Goal: Information Seeking & Learning: Learn about a topic

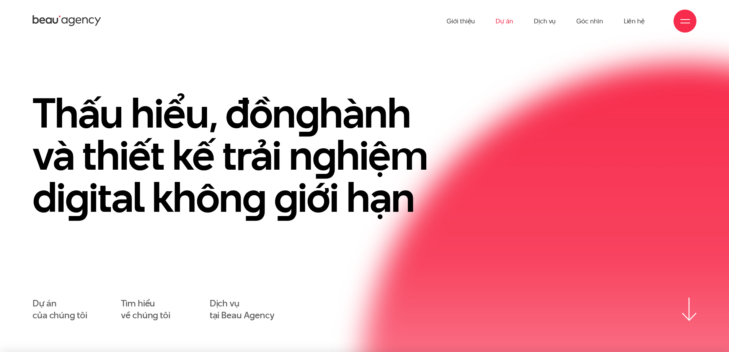
click at [509, 23] on link "Dự án" at bounding box center [505, 21] width 18 height 42
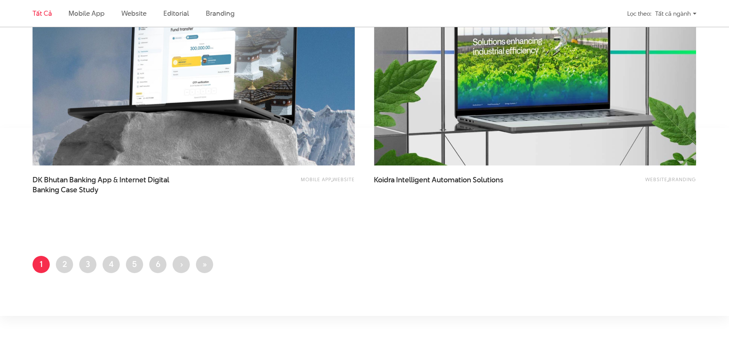
scroll to position [1799, 0]
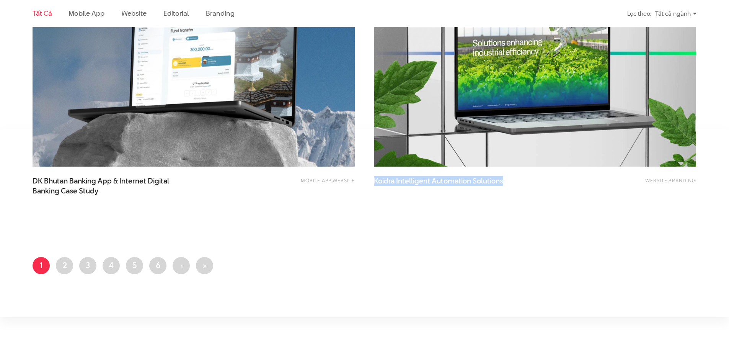
drag, startPoint x: 370, startPoint y: 181, endPoint x: 519, endPoint y: 182, distance: 148.9
click at [519, 182] on div "Website , Branding Koidra Intelligent Automation Solutions" at bounding box center [534, 85] width 341 height 289
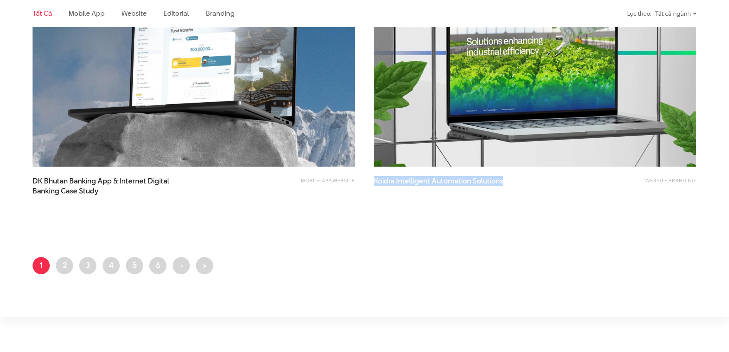
copy span "Koidra Intelligent Automation Solutions"
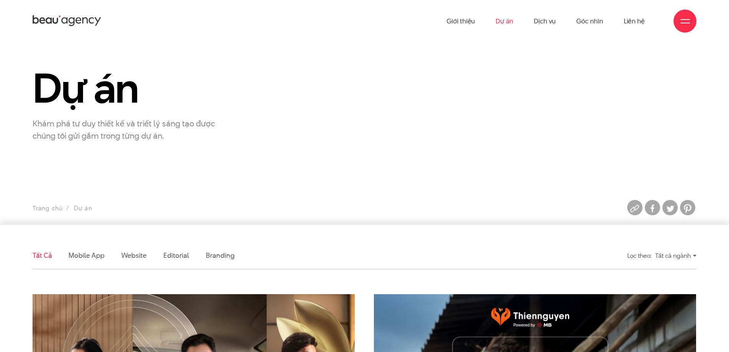
scroll to position [0, 0]
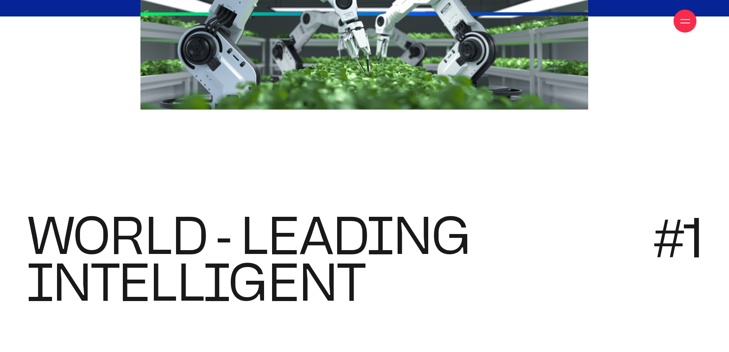
scroll to position [1302, 0]
